Goal: Transaction & Acquisition: Book appointment/travel/reservation

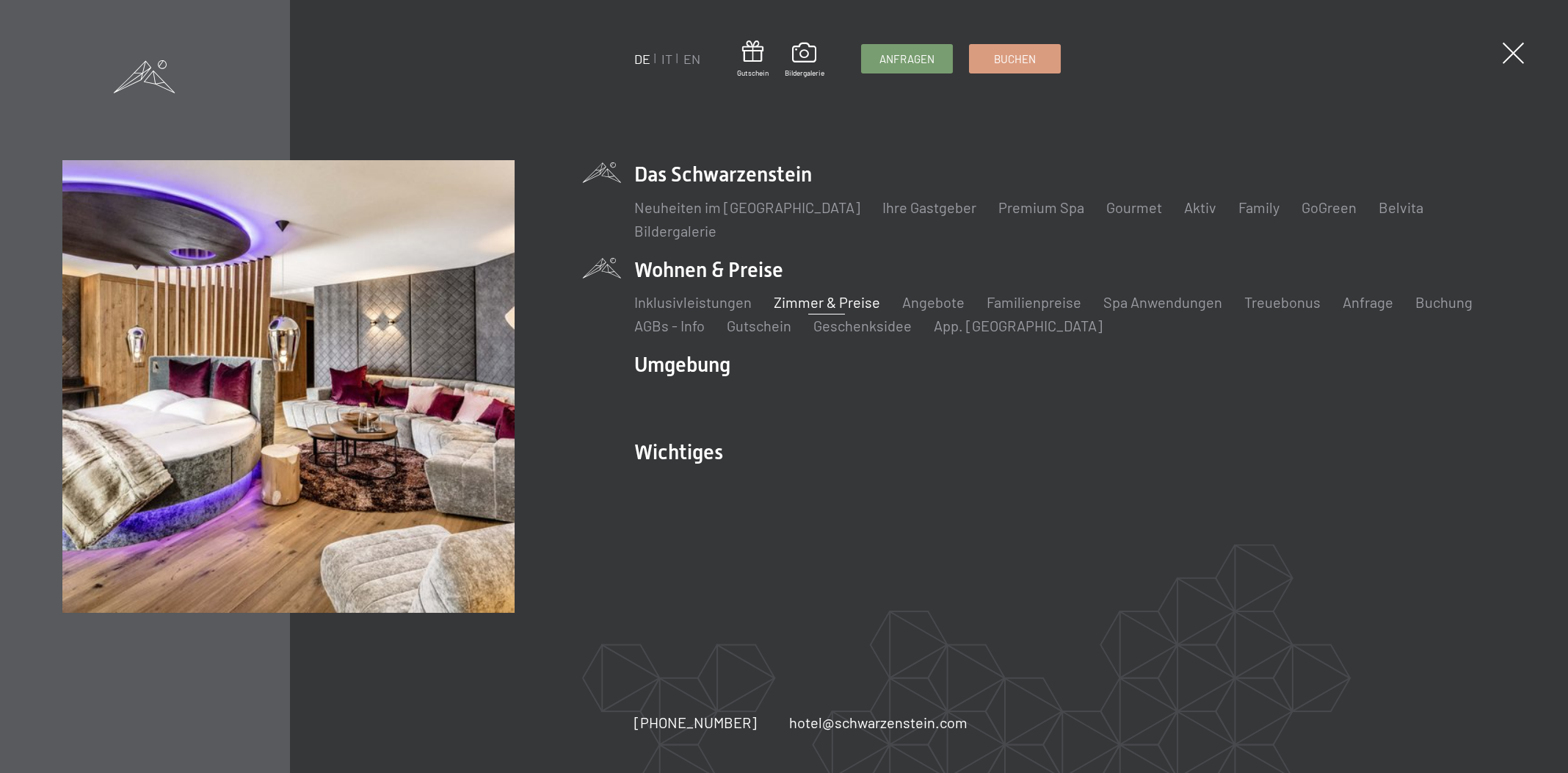
click at [800, 299] on link "Zimmer & Preise" at bounding box center [827, 301] width 106 height 18
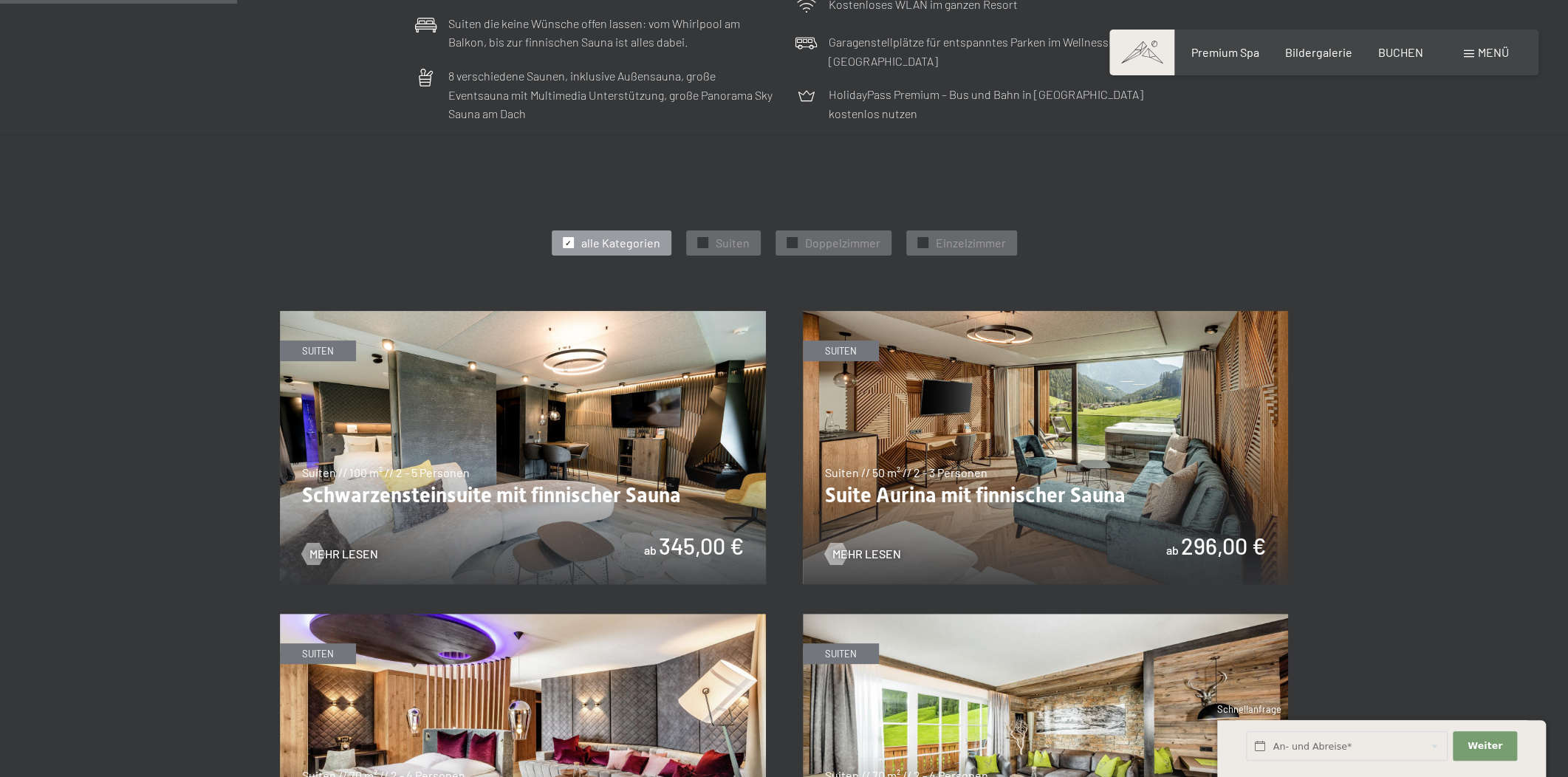
scroll to position [783, 0]
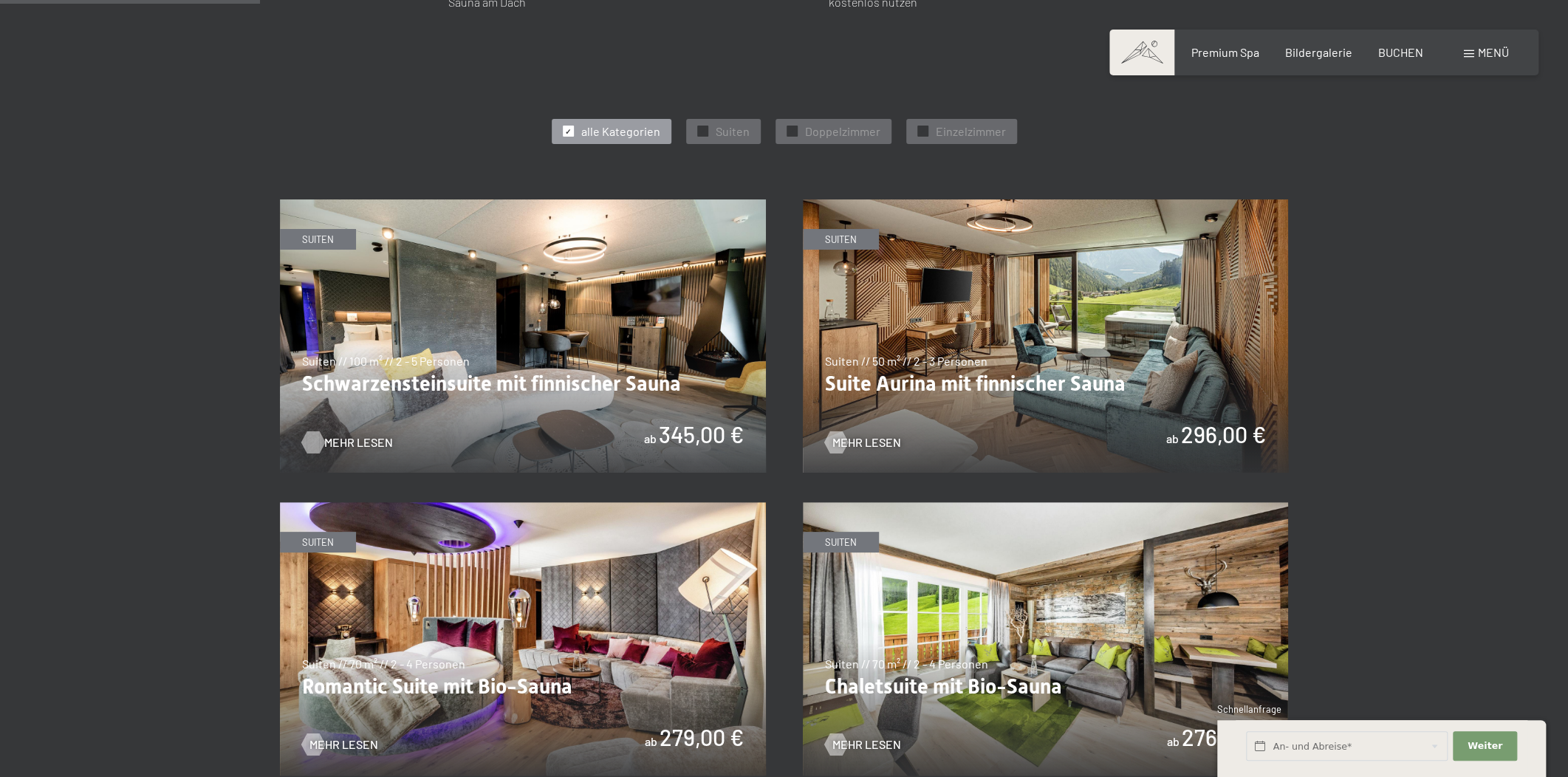
click at [353, 437] on span "Mehr Lesen" at bounding box center [359, 442] width 68 height 16
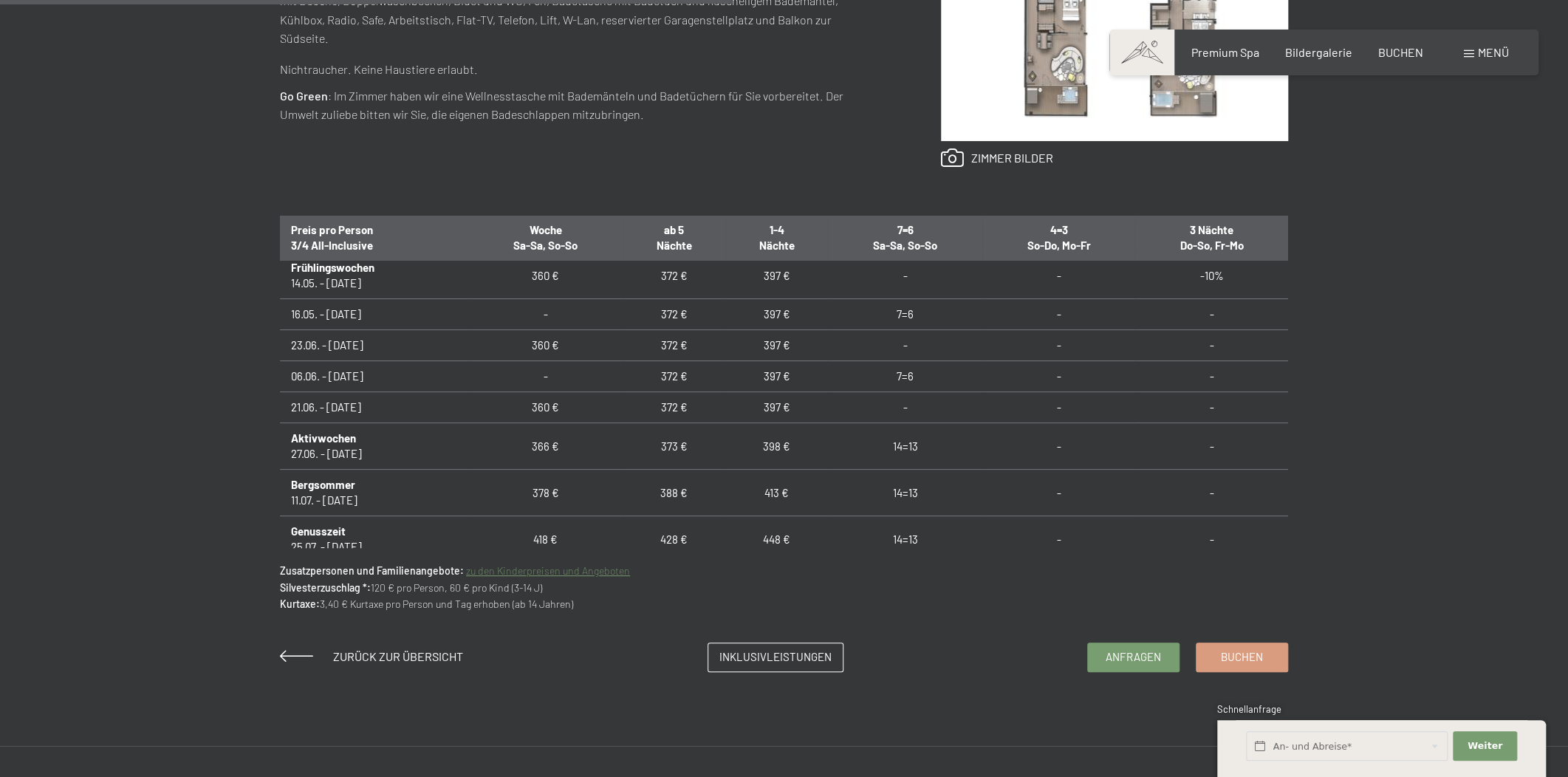
scroll to position [448, 0]
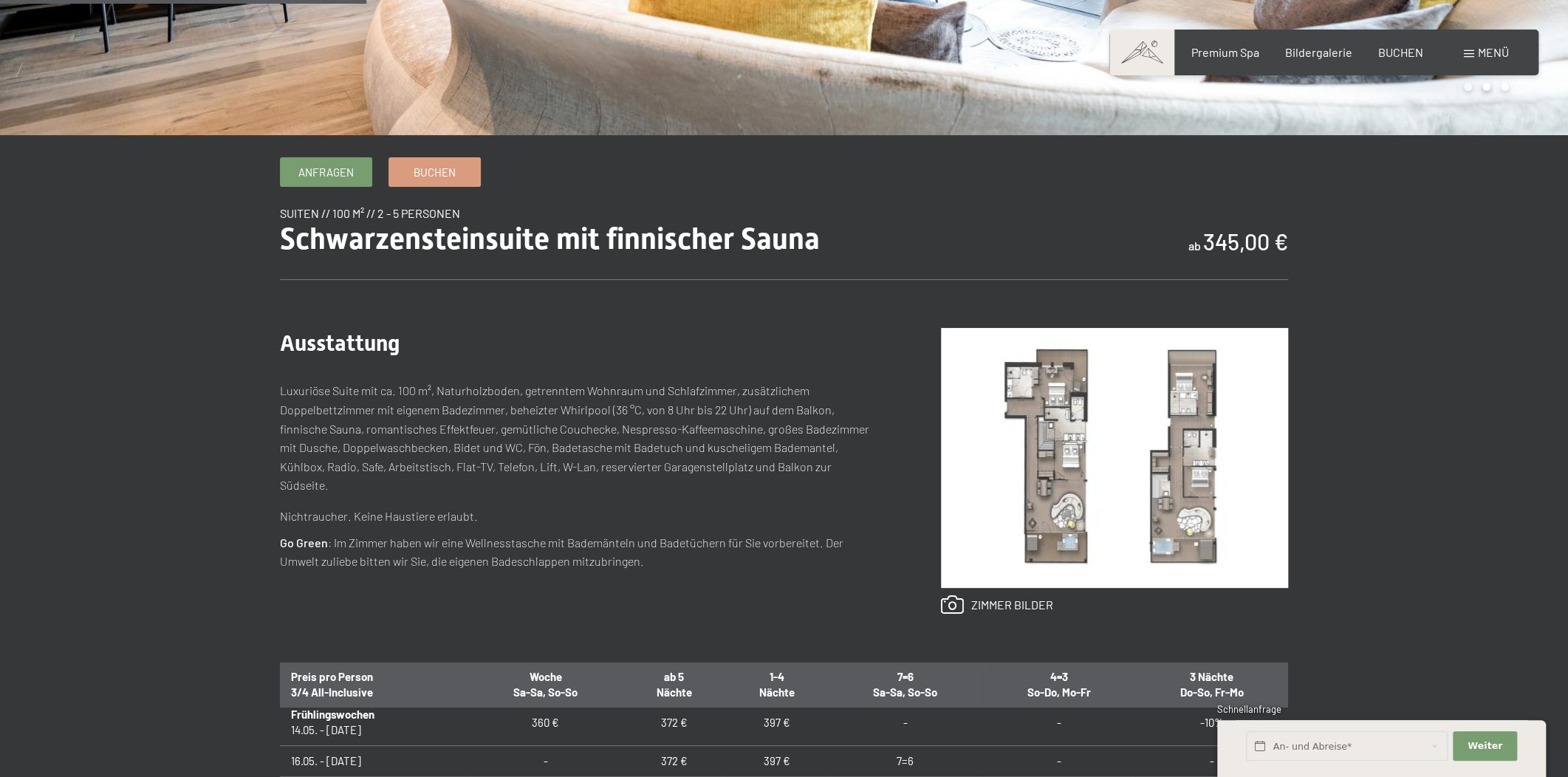
click at [1056, 520] on img at bounding box center [1114, 458] width 347 height 260
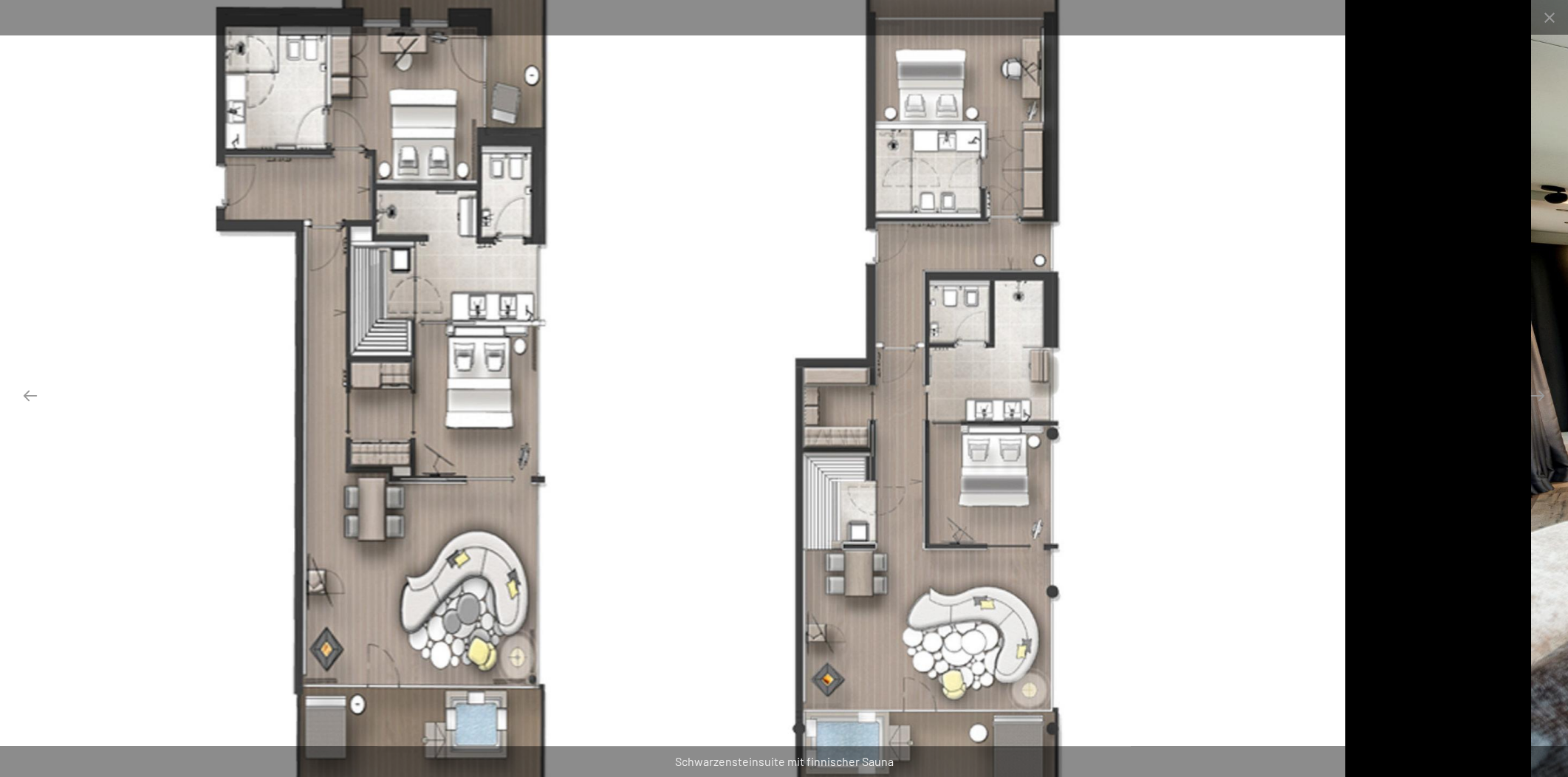
drag, startPoint x: 725, startPoint y: 339, endPoint x: 596, endPoint y: 383, distance: 136.3
click at [596, 383] on img at bounding box center [654, 388] width 1381 height 777
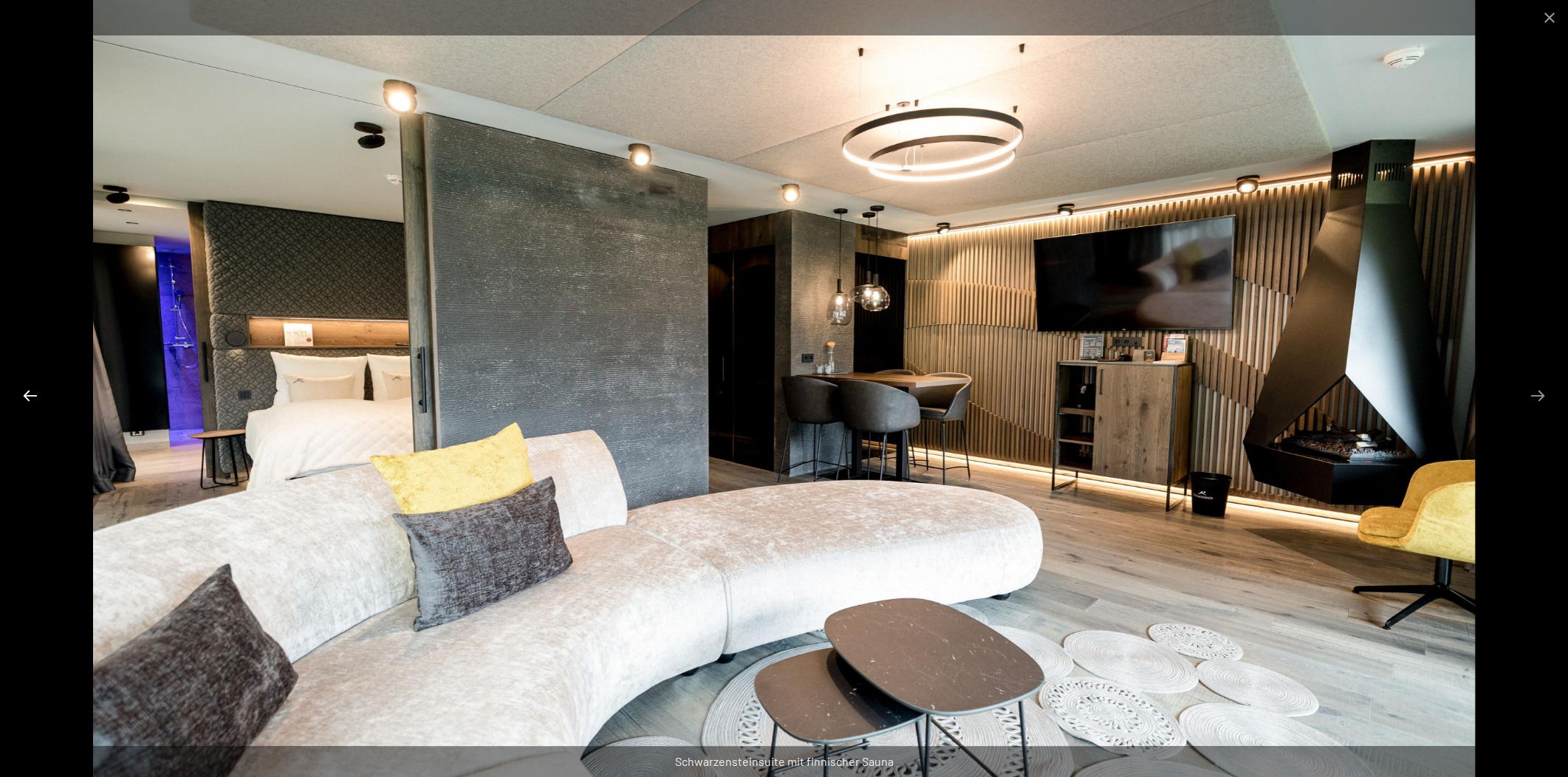
click at [21, 387] on button "Previous slide" at bounding box center [30, 395] width 31 height 29
